Goal: Communication & Community: Connect with others

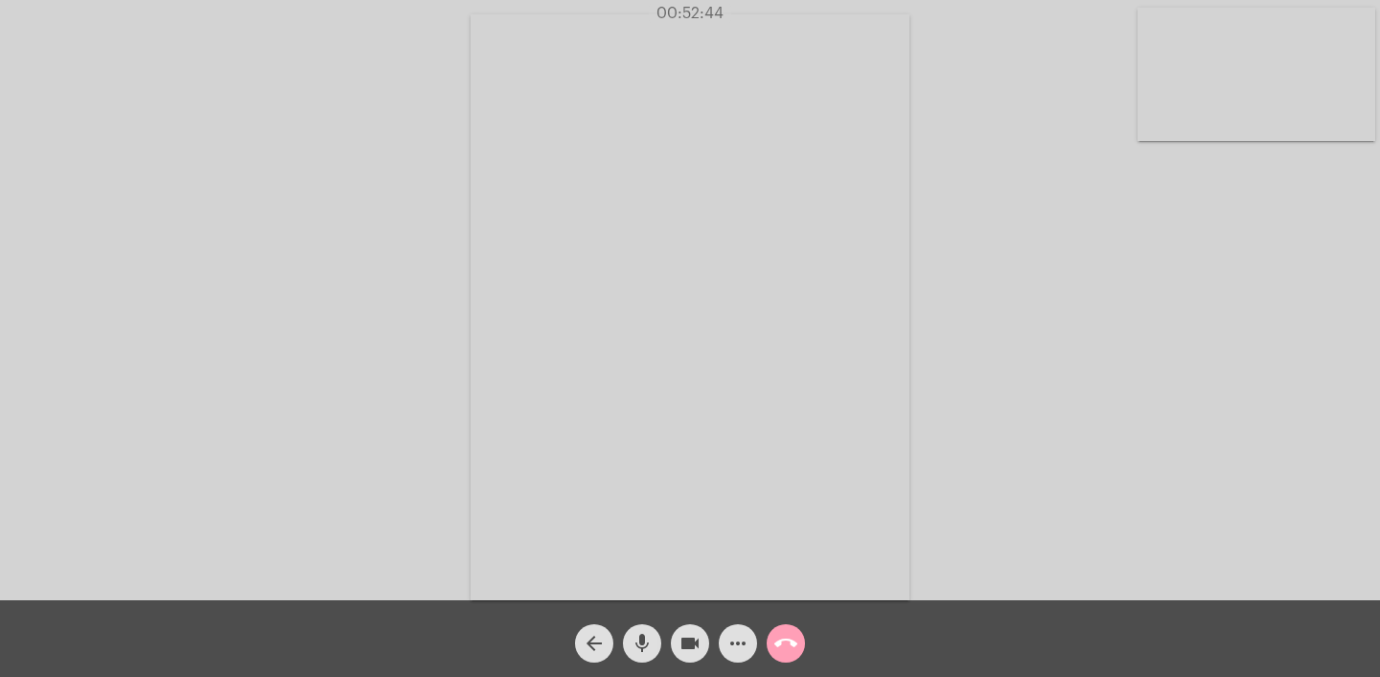
click at [794, 646] on mat-icon "call_end" at bounding box center [785, 643] width 23 height 23
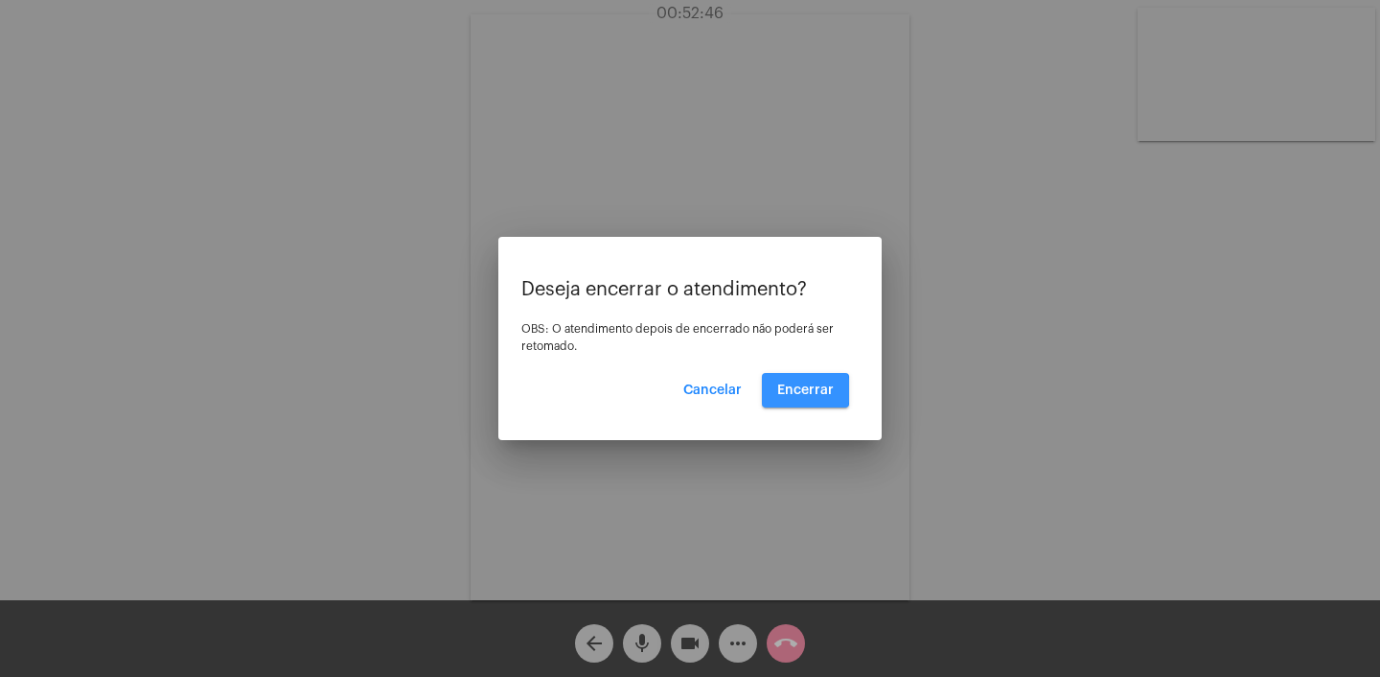
click at [799, 390] on span "Encerrar" at bounding box center [805, 389] width 57 height 13
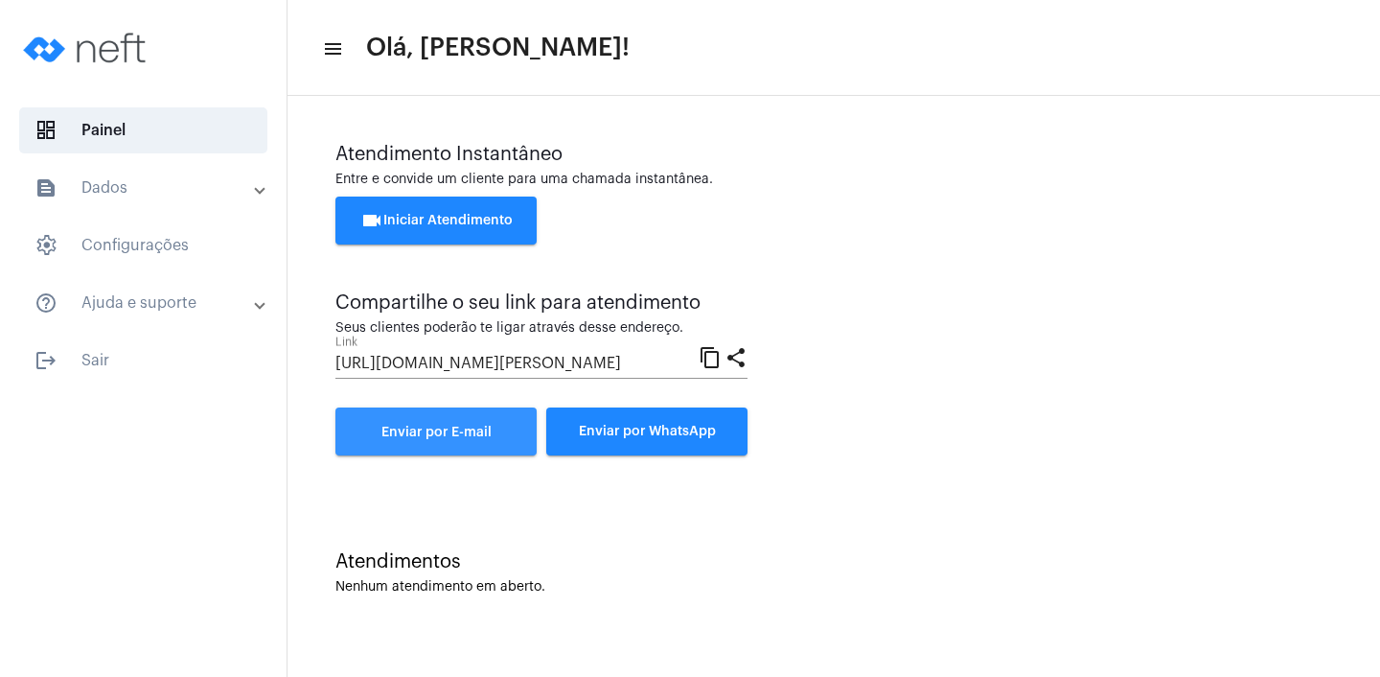
click at [440, 444] on link "Enviar por E-mail" at bounding box center [435, 431] width 201 height 48
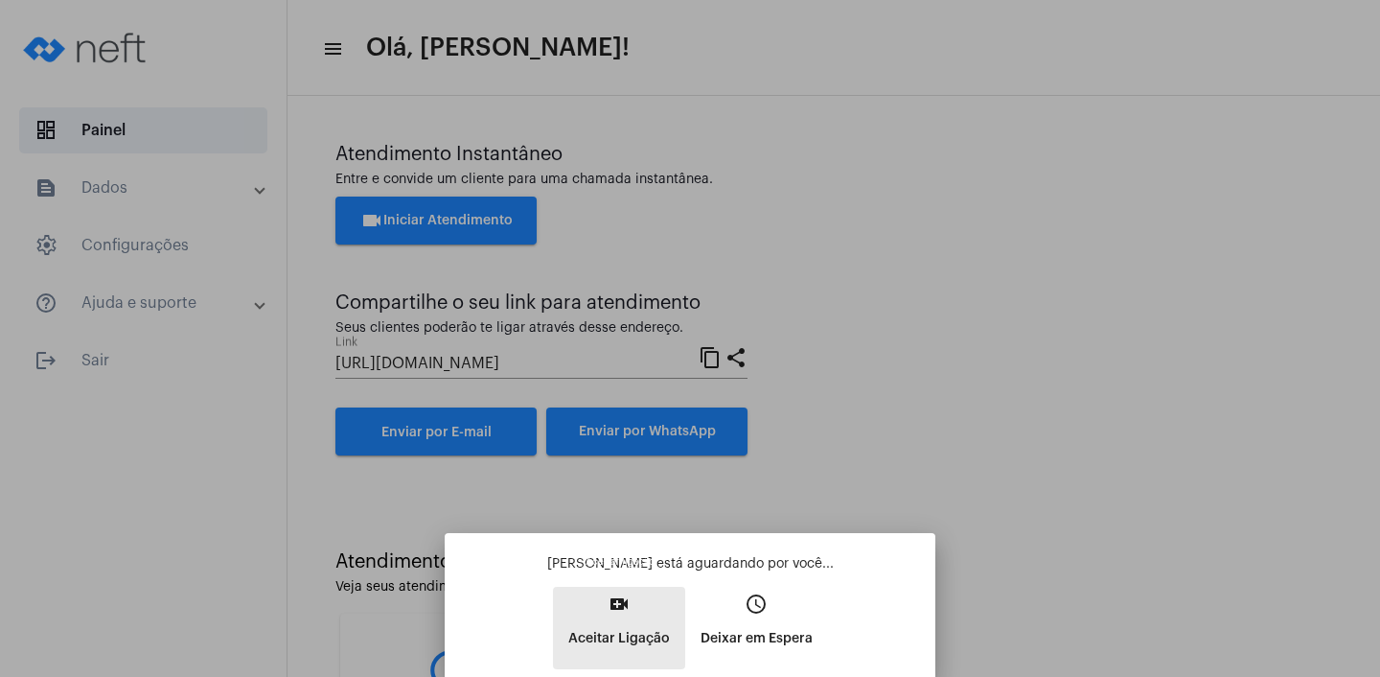
click at [623, 620] on button "video_call Aceitar Ligação" at bounding box center [619, 628] width 132 height 82
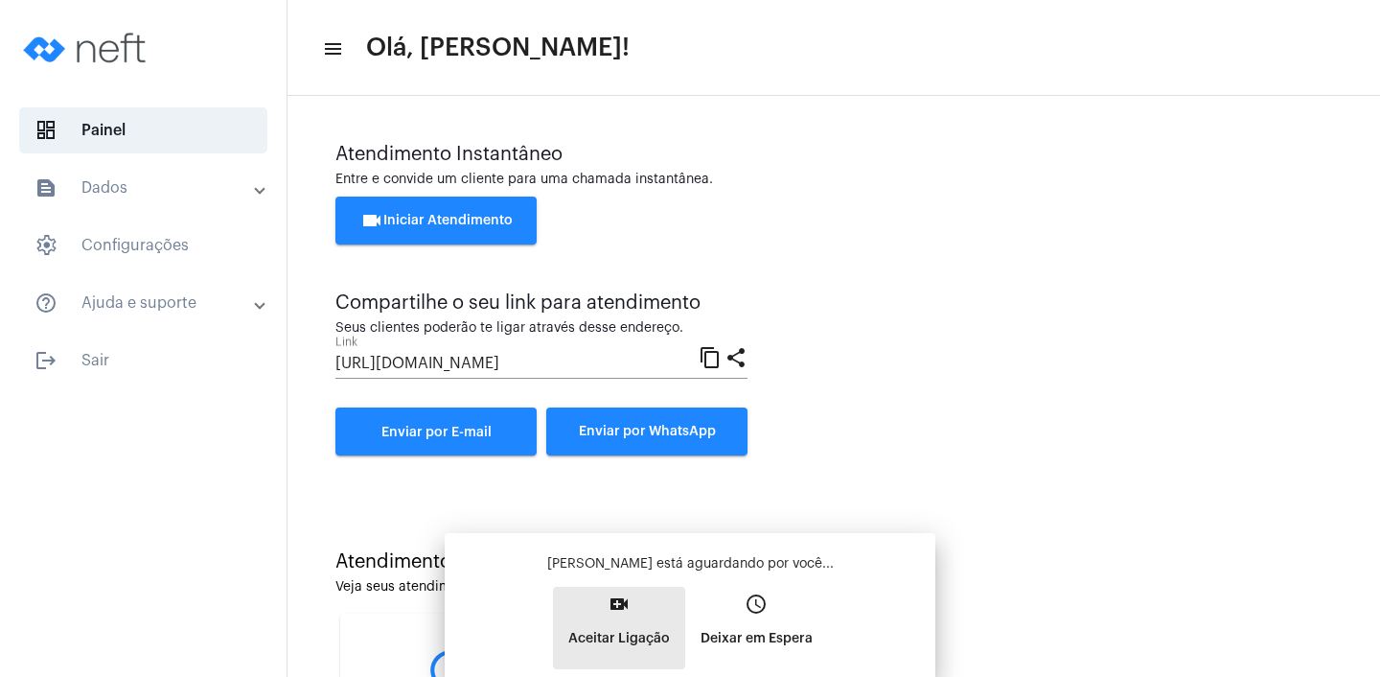
click at [623, 620] on div "Ana Cristina está aguardando por você... video_call Aceitar Ligação access_time…" at bounding box center [690, 611] width 460 height 115
